Goal: Understand process/instructions: Learn how to perform a task or action

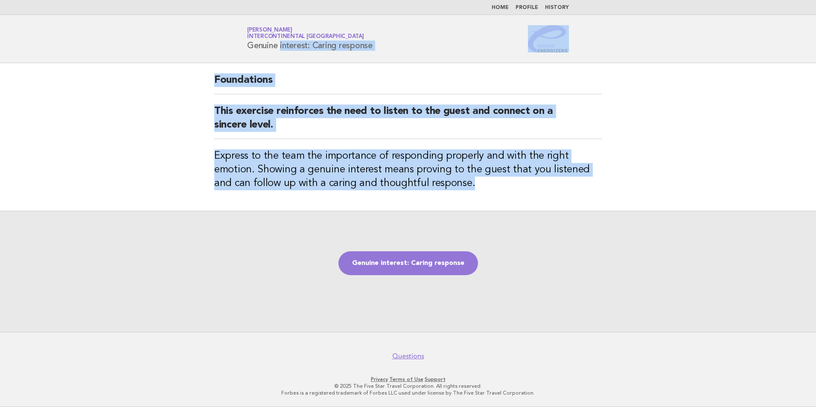
drag, startPoint x: 453, startPoint y: 191, endPoint x: 224, endPoint y: 47, distance: 270.3
click at [224, 47] on body "Home Profile History Service Energizers Janice Lasangue InterContinental Doha B…" at bounding box center [408, 203] width 816 height 407
copy body "Genuine interest: Caring response Foundations This exercise reinforces the need…"
click at [418, 259] on link "Genuine interest: Caring response" at bounding box center [409, 263] width 140 height 24
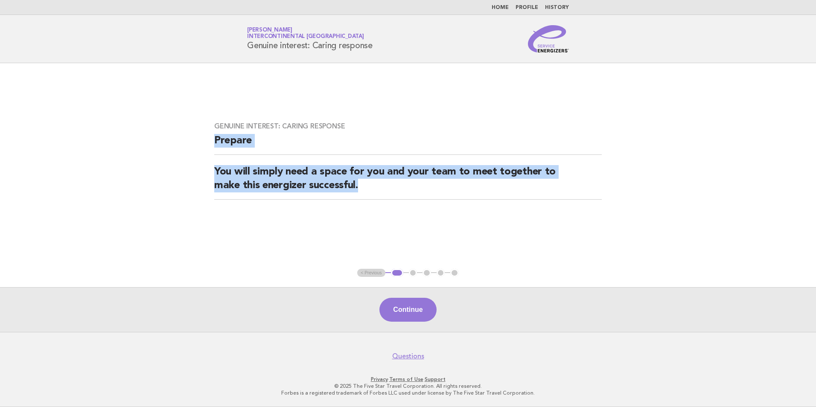
drag, startPoint x: 377, startPoint y: 189, endPoint x: 211, endPoint y: 141, distance: 171.9
click at [211, 141] on div "Genuine interest: Caring response Prepare You will simply need a space for you …" at bounding box center [408, 166] width 408 height 108
copy div "Prepare You will simply need a space for you and your team to meet together to …"
click at [418, 313] on button "Continue" at bounding box center [408, 310] width 57 height 24
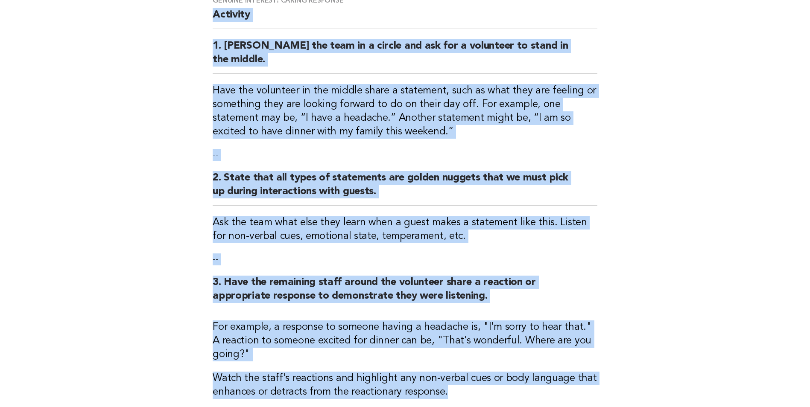
scroll to position [214, 0]
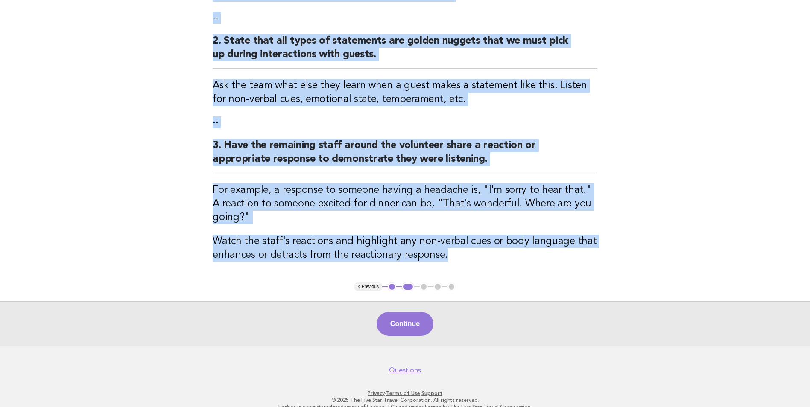
drag, startPoint x: 207, startPoint y: 90, endPoint x: 511, endPoint y: 245, distance: 341.6
click at [511, 245] on div "Genuine interest: Caring response Activity 1. [PERSON_NAME] the team in a circl…" at bounding box center [404, 66] width 405 height 434
copy div "Loremips 0. Dolors ame cons ad e seddoe tem inc utl e doloremag al enima mi ven…"
click at [408, 312] on button "Continue" at bounding box center [405, 324] width 57 height 24
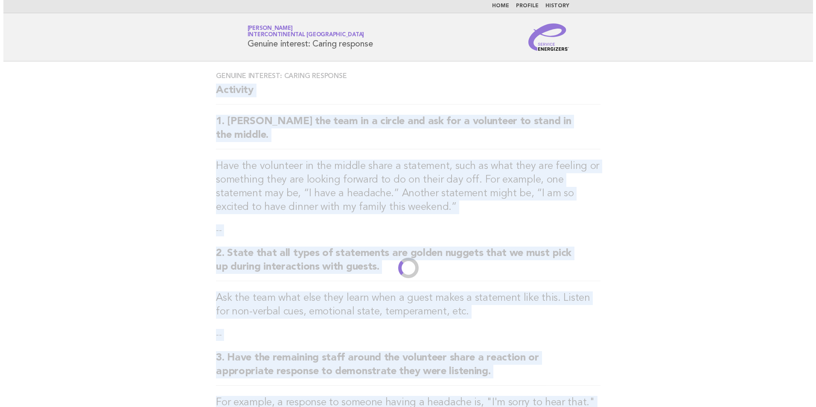
scroll to position [0, 0]
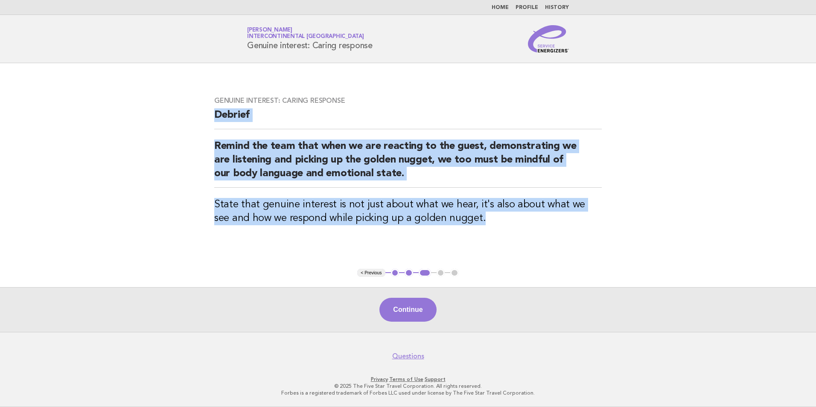
drag, startPoint x: 480, startPoint y: 219, endPoint x: 202, endPoint y: 114, distance: 297.8
click at [202, 114] on main "Genuine interest: Caring response Debrief Remind the team that when we are reac…" at bounding box center [408, 197] width 816 height 269
copy div "Debrief Remind the team that when we are reacting to the guest, demonstrating w…"
click at [421, 304] on button "Continue" at bounding box center [408, 310] width 57 height 24
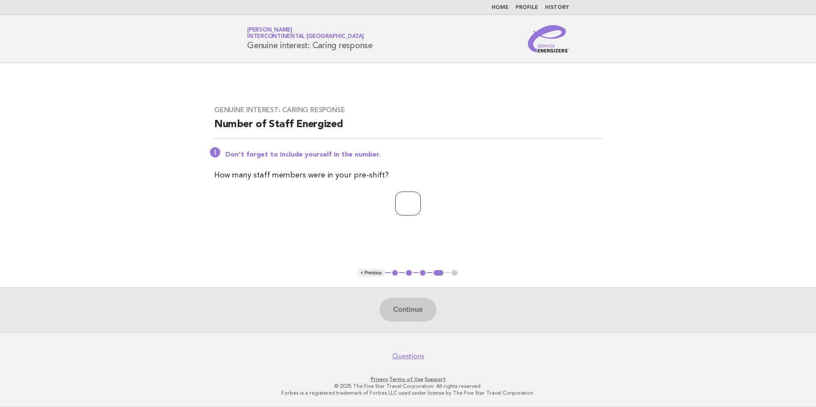
click at [415, 196] on input "number" at bounding box center [408, 204] width 26 height 24
type input "**"
click at [413, 314] on button "Continue" at bounding box center [408, 310] width 57 height 24
